Goal: Transaction & Acquisition: Book appointment/travel/reservation

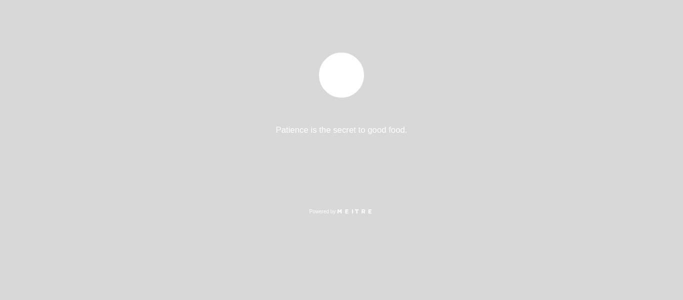
select select "es"
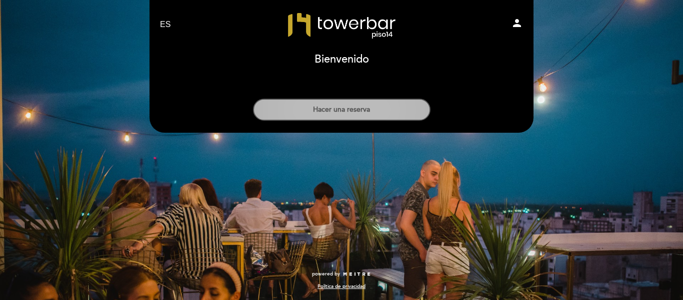
click at [347, 108] on button "Hacer una reserva" at bounding box center [342, 110] width 178 height 22
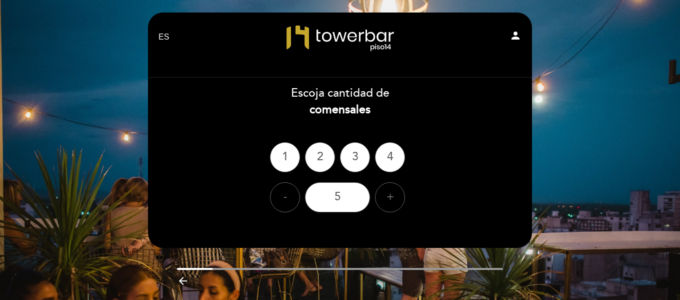
click at [327, 171] on ng-container "1 2 3 4" at bounding box center [340, 157] width 140 height 30
click at [328, 166] on div "2" at bounding box center [320, 157] width 30 height 30
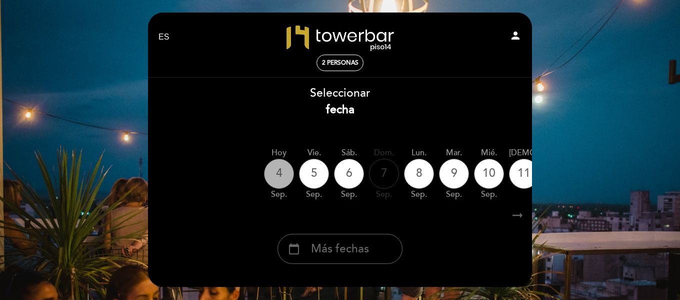
click at [278, 182] on div "4" at bounding box center [279, 174] width 30 height 30
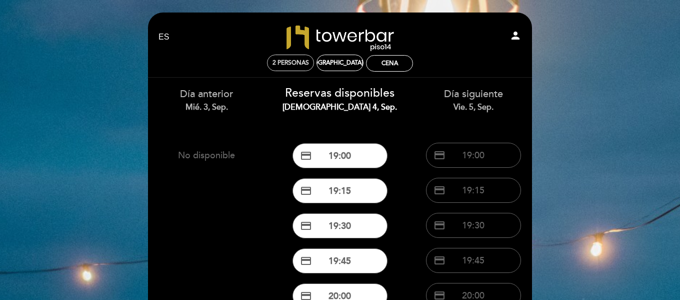
click at [297, 59] on div "2 personas" at bounding box center [291, 63] width 46 height 16
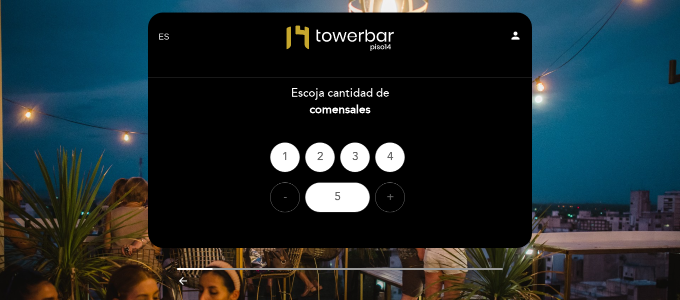
click at [359, 157] on div "3" at bounding box center [355, 157] width 30 height 30
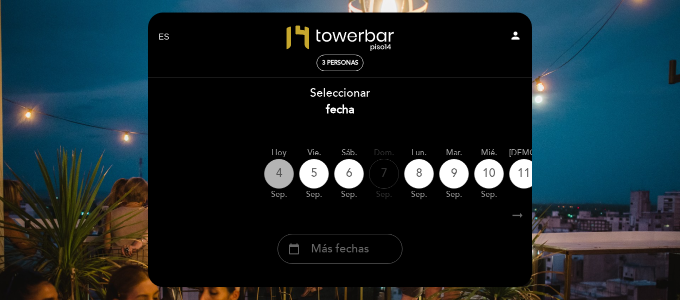
click at [283, 167] on div "4" at bounding box center [279, 174] width 30 height 30
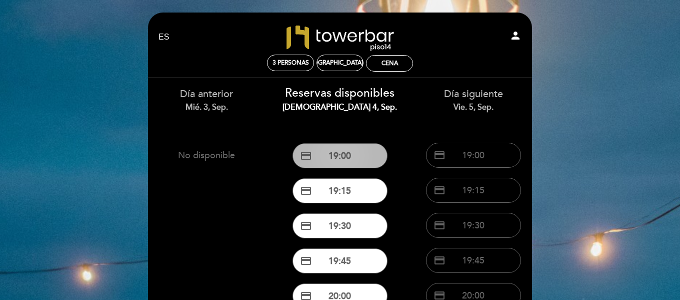
click at [350, 160] on button "credit_card 19:00" at bounding box center [340, 155] width 95 height 25
